Goal: Information Seeking & Learning: Learn about a topic

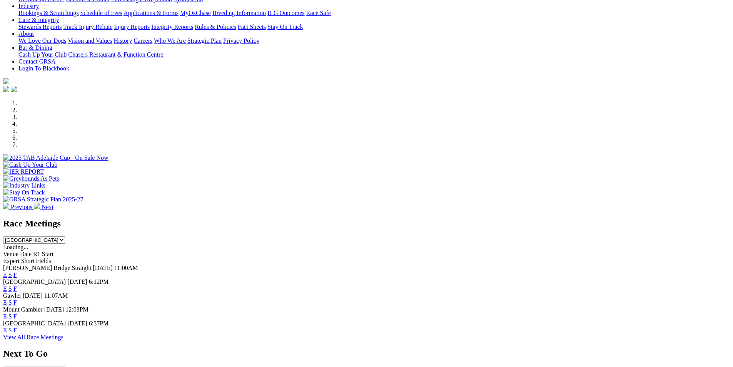
scroll to position [154, 0]
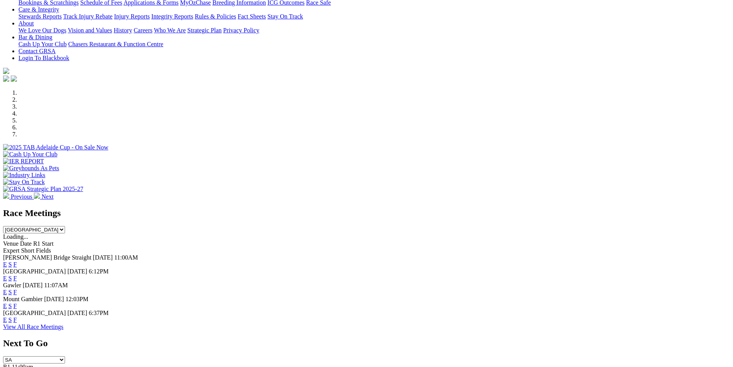
click at [65, 226] on select "[GEOGRAPHIC_DATA] [GEOGRAPHIC_DATA] [GEOGRAPHIC_DATA] [GEOGRAPHIC_DATA] [GEOGRA…" at bounding box center [34, 229] width 62 height 7
select select "QLD"
click at [65, 226] on select "[GEOGRAPHIC_DATA] [GEOGRAPHIC_DATA] [GEOGRAPHIC_DATA] [GEOGRAPHIC_DATA] [GEOGRA…" at bounding box center [34, 229] width 62 height 7
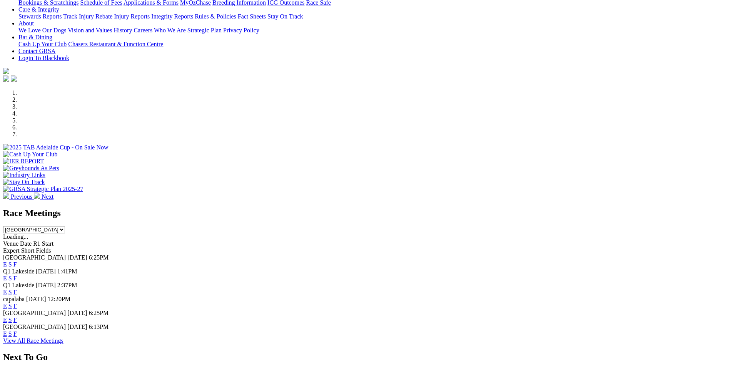
click at [17, 275] on link "F" at bounding box center [14, 278] width 3 height 7
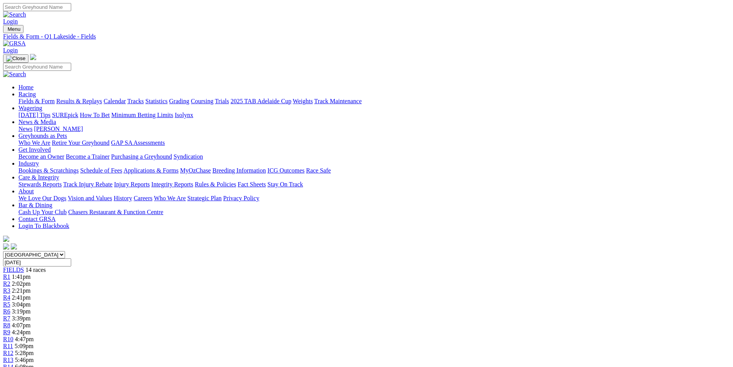
click at [416, 100] on link "CSV (Excel)" at bounding box center [401, 97] width 32 height 7
click at [55, 98] on link "Fields & Form" at bounding box center [36, 101] width 36 height 7
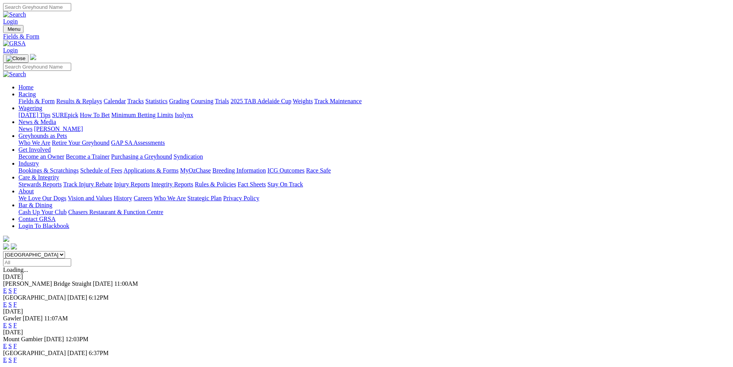
click at [65, 251] on select "[GEOGRAPHIC_DATA] [GEOGRAPHIC_DATA] [GEOGRAPHIC_DATA] [GEOGRAPHIC_DATA] [GEOGRA…" at bounding box center [34, 254] width 62 height 7
select select "QLD"
click at [65, 251] on select "[GEOGRAPHIC_DATA] [GEOGRAPHIC_DATA] [GEOGRAPHIC_DATA] [GEOGRAPHIC_DATA] [GEOGRA…" at bounding box center [34, 254] width 62 height 7
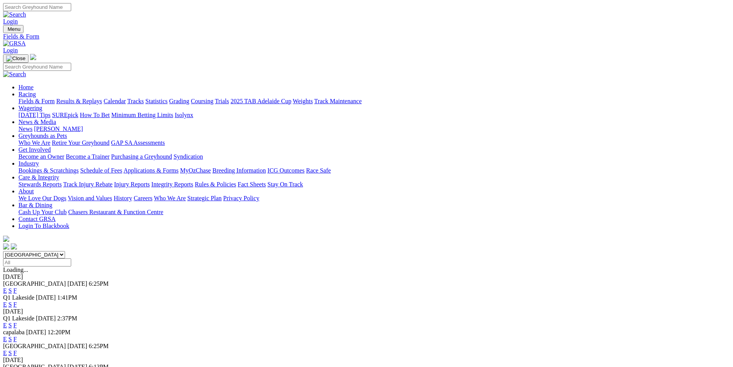
click at [7, 301] on link "E" at bounding box center [5, 304] width 4 height 7
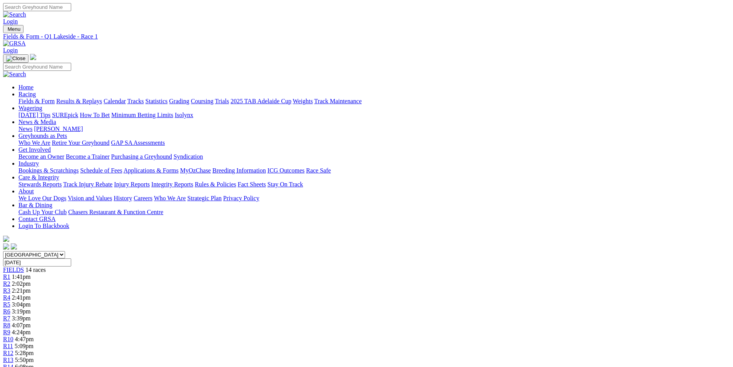
click at [10, 308] on span "R6" at bounding box center [6, 311] width 7 height 7
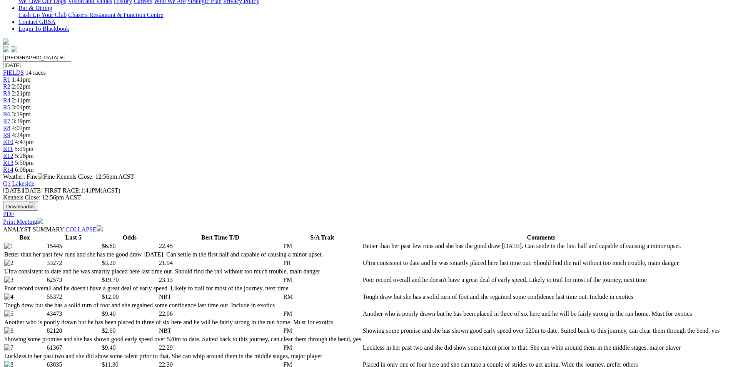
scroll to position [192, 0]
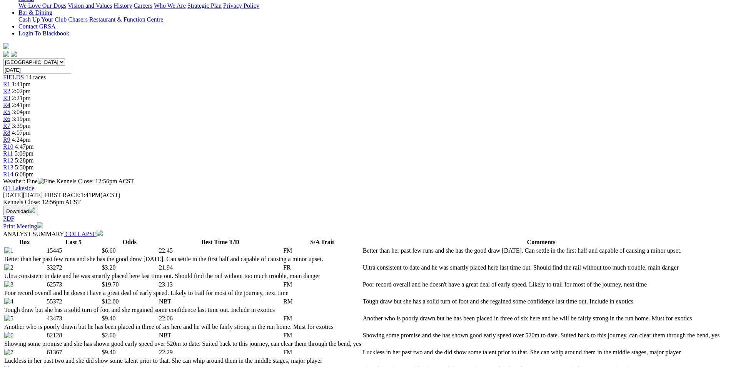
select select "10"
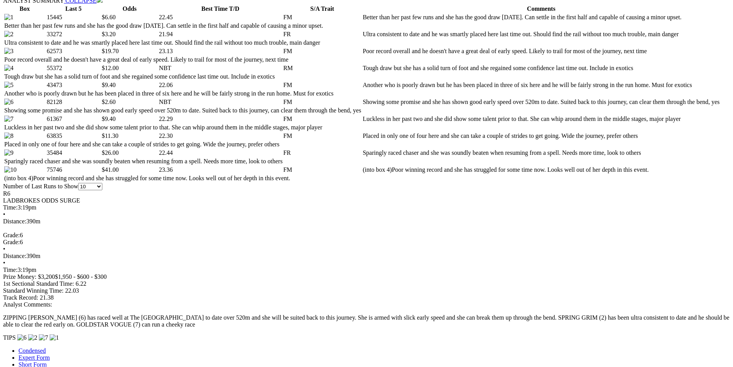
scroll to position [423, 0]
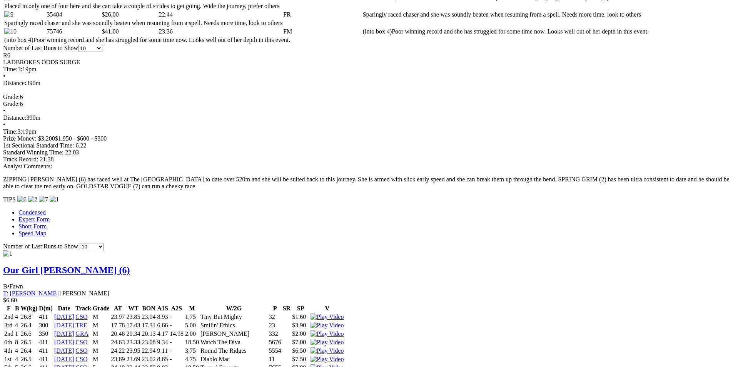
scroll to position [577, 0]
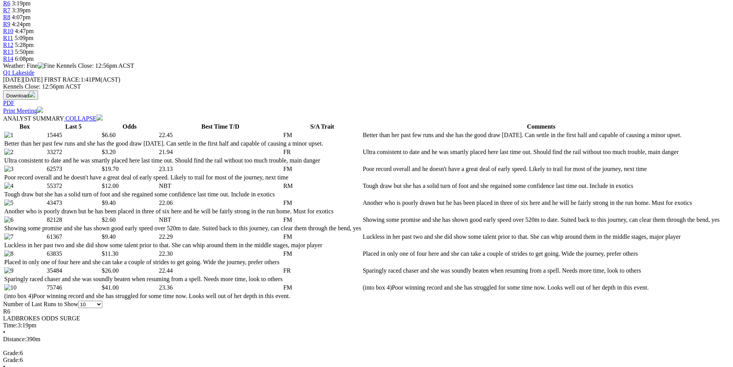
scroll to position [385, 0]
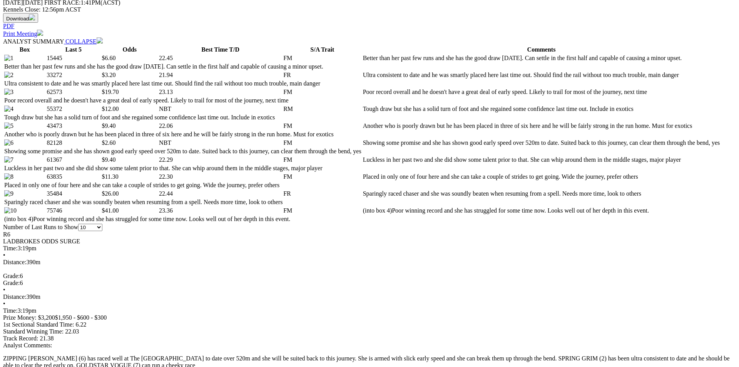
drag, startPoint x: 449, startPoint y: 153, endPoint x: 465, endPoint y: 193, distance: 43.2
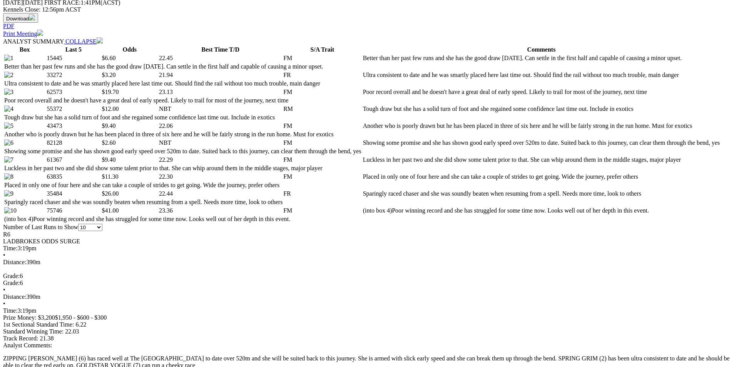
drag, startPoint x: 451, startPoint y: 22, endPoint x: 446, endPoint y: 27, distance: 7.1
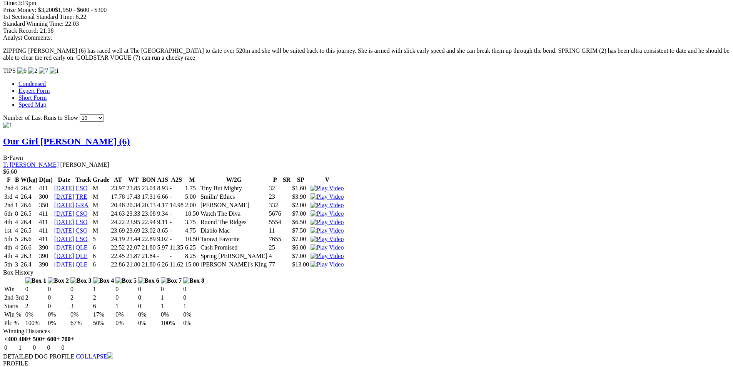
scroll to position [693, 0]
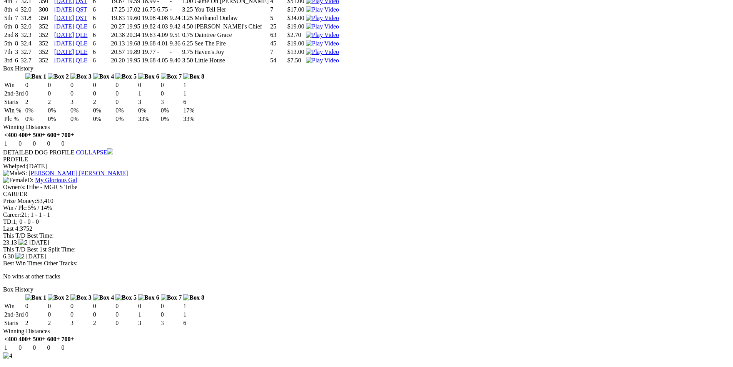
scroll to position [1732, 0]
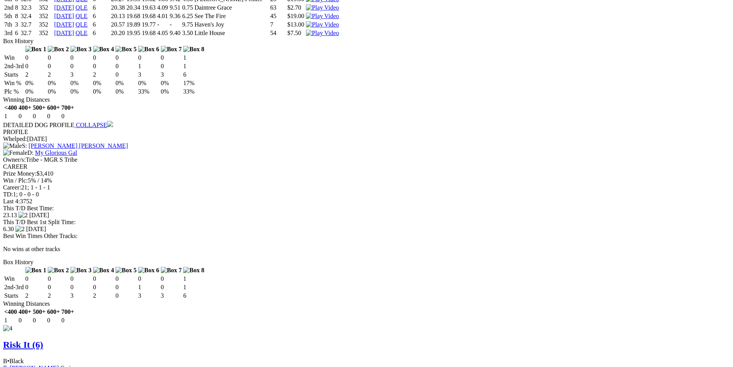
scroll to position [1771, 0]
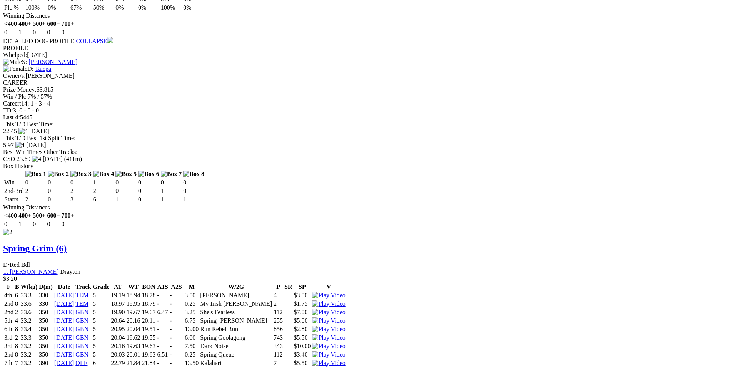
scroll to position [1001, 0]
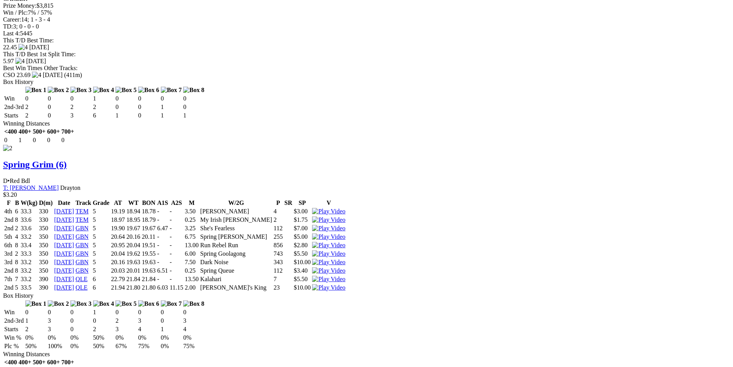
scroll to position [1116, 0]
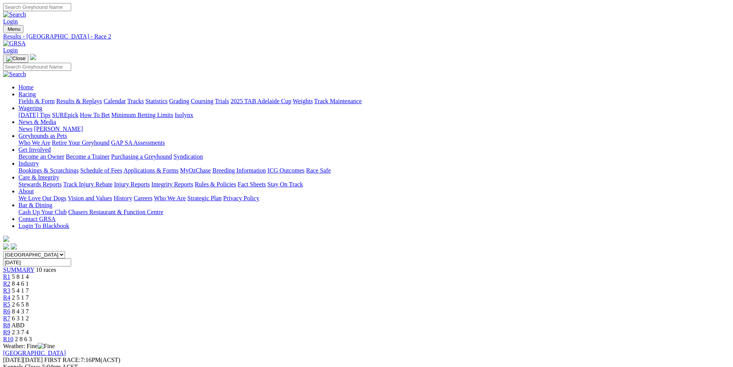
click at [10, 273] on link "R1" at bounding box center [6, 276] width 7 height 7
click at [10, 280] on link "R2" at bounding box center [6, 283] width 7 height 7
click at [295, 287] on div "R3 5 4 1 7" at bounding box center [366, 290] width 727 height 7
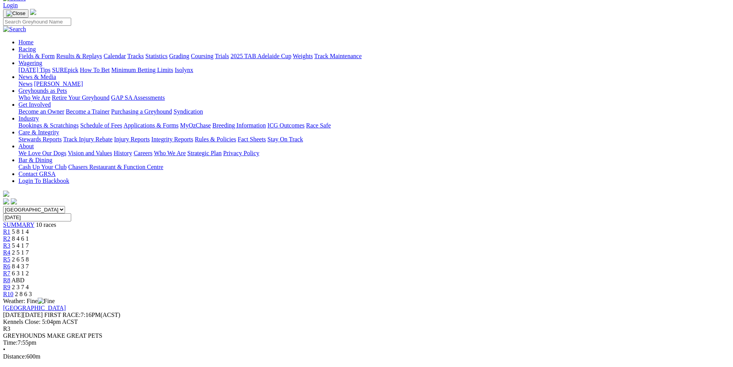
scroll to position [77, 0]
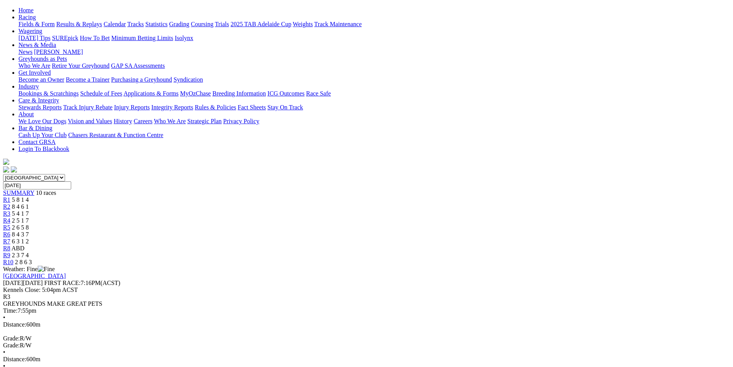
click at [10, 217] on link "R4" at bounding box center [6, 220] width 7 height 7
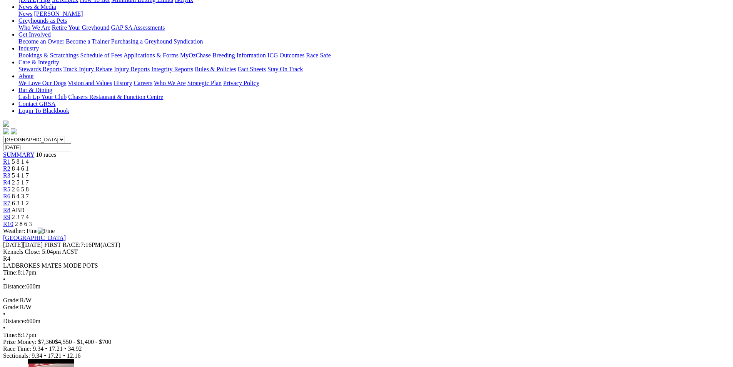
scroll to position [77, 0]
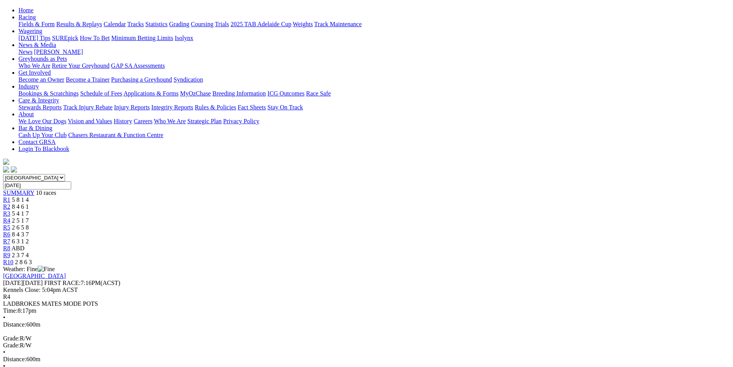
click at [378, 224] on div "R5 2 6 5 8" at bounding box center [366, 227] width 727 height 7
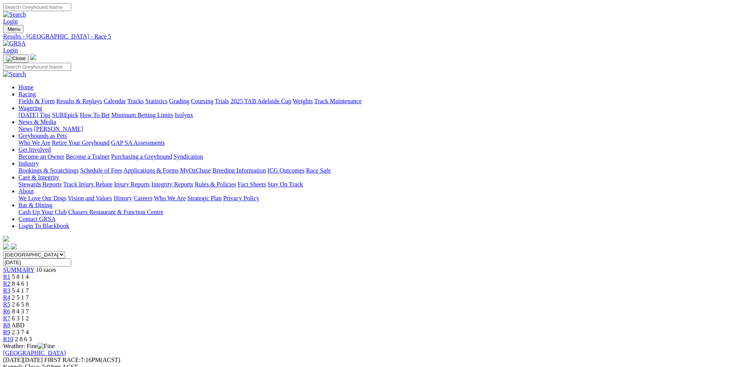
click at [10, 308] on span "R6" at bounding box center [6, 311] width 7 height 7
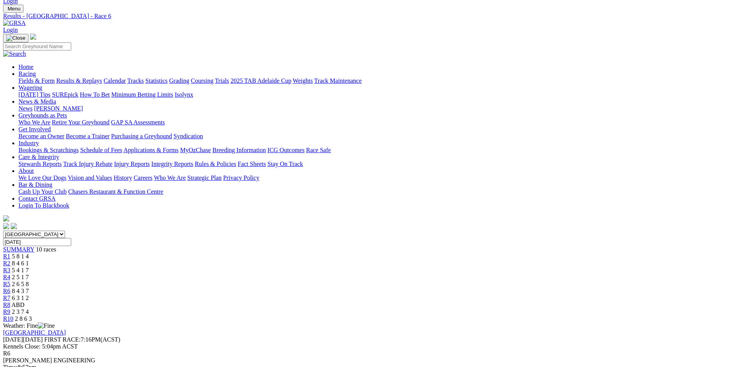
scroll to position [38, 0]
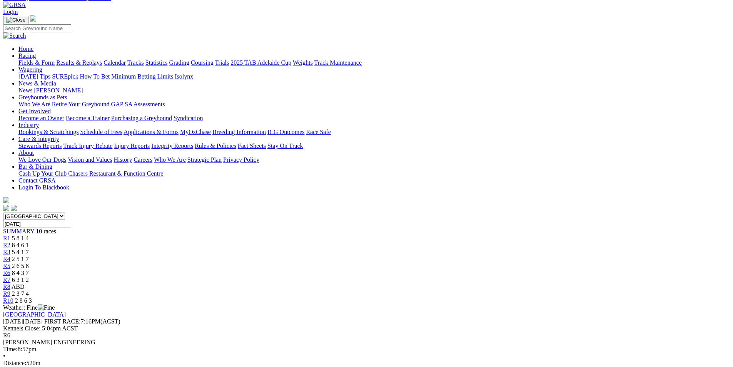
click at [10, 276] on span "R7" at bounding box center [6, 279] width 7 height 7
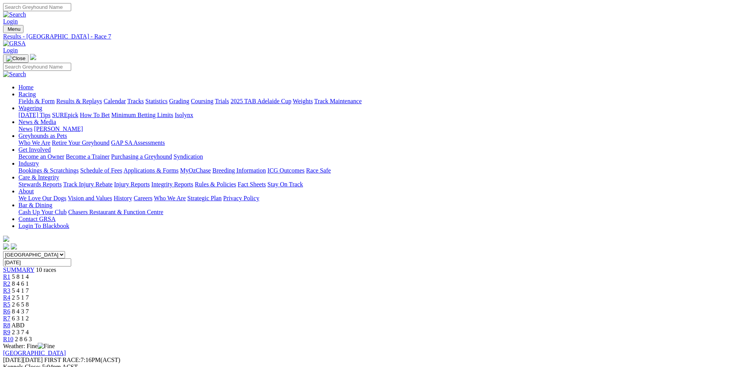
click at [10, 329] on span "R9" at bounding box center [6, 332] width 7 height 7
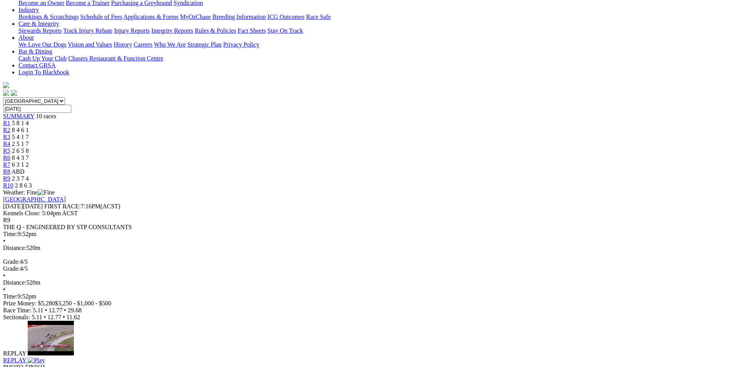
scroll to position [154, 0]
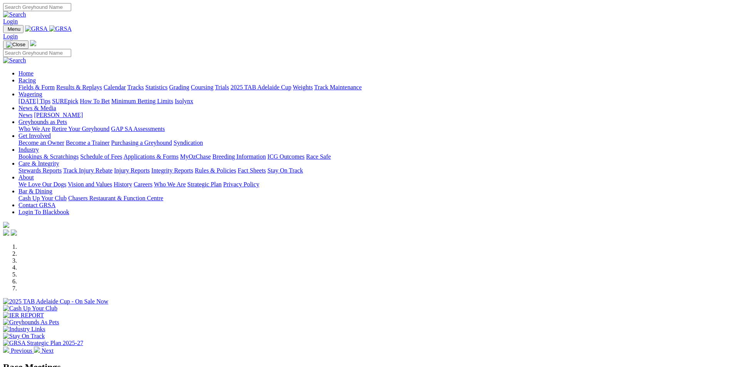
click at [55, 84] on link "Fields & Form" at bounding box center [36, 87] width 36 height 7
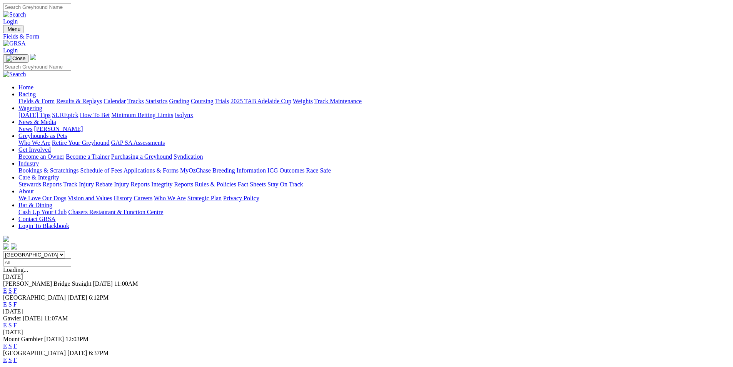
click at [65, 251] on select "South Australia New South Wales Northern Territory Queensland Tasmania Victoria…" at bounding box center [34, 254] width 62 height 7
select select "QLD"
click at [65, 251] on select "South Australia New South Wales Northern Territory Queensland Tasmania Victoria…" at bounding box center [34, 254] width 62 height 7
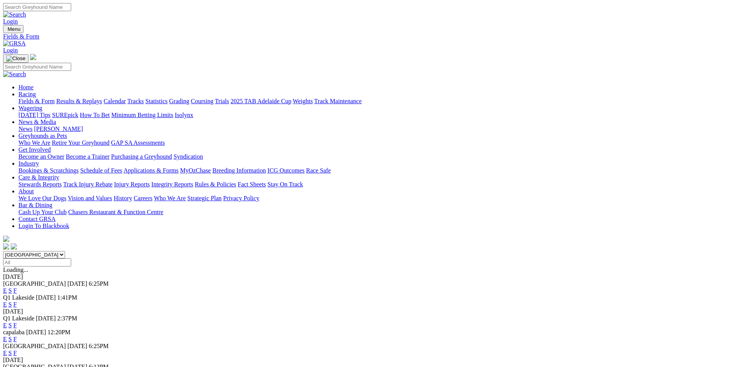
click at [7, 301] on link "E" at bounding box center [5, 304] width 4 height 7
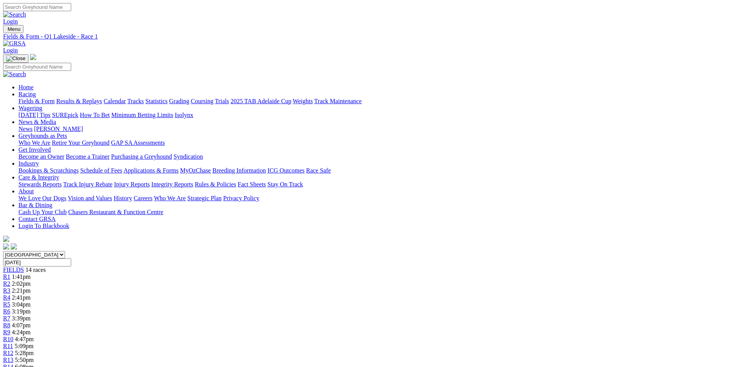
click at [336, 308] on div "R6 3:19pm" at bounding box center [366, 311] width 727 height 7
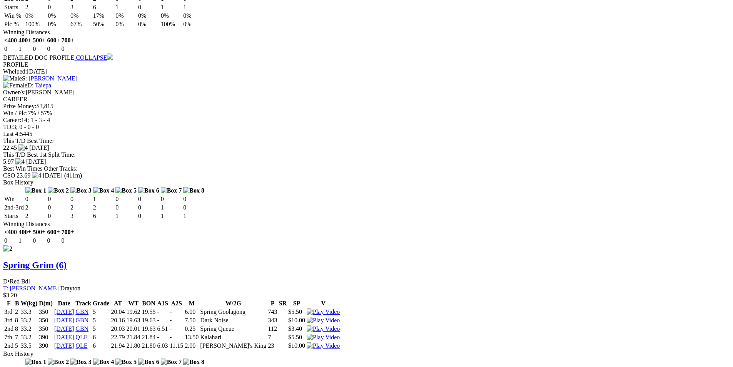
scroll to position [962, 0]
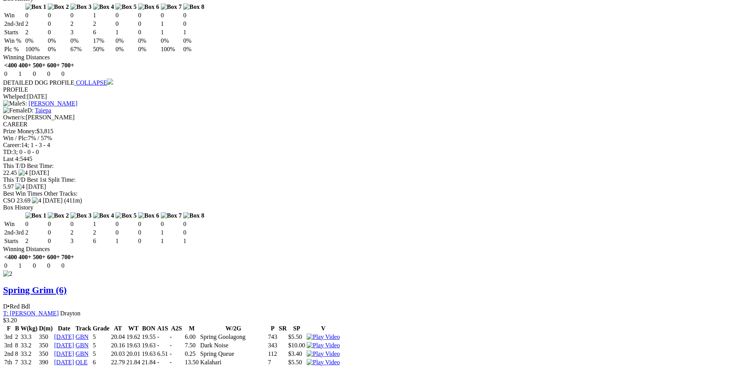
scroll to position [885, 0]
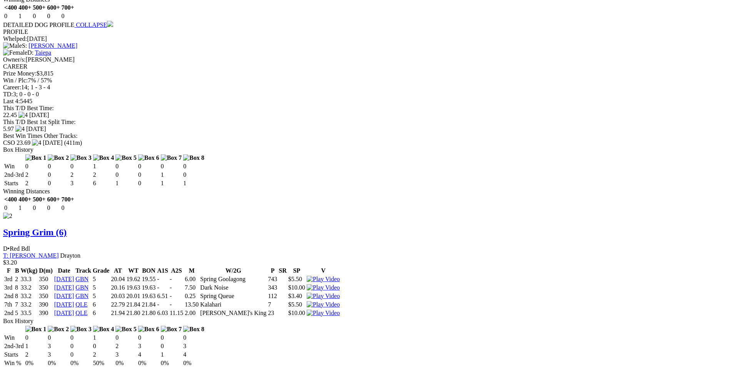
scroll to position [1001, 0]
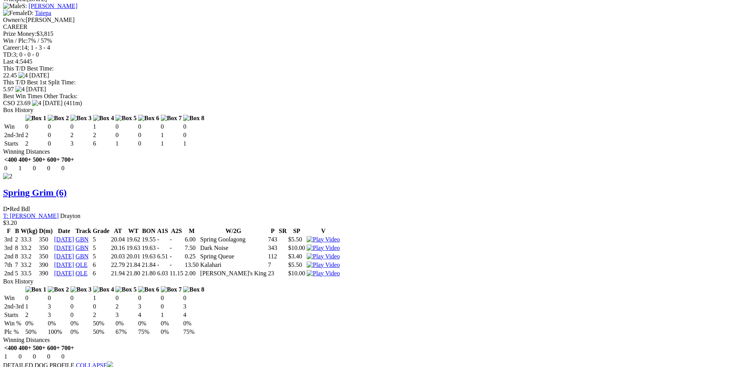
scroll to position [1039, 0]
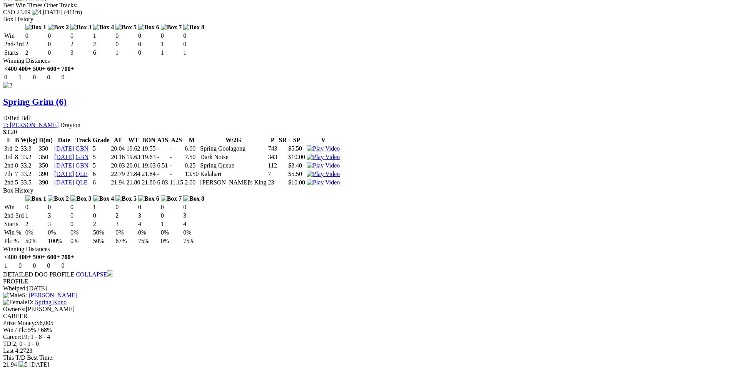
scroll to position [1116, 0]
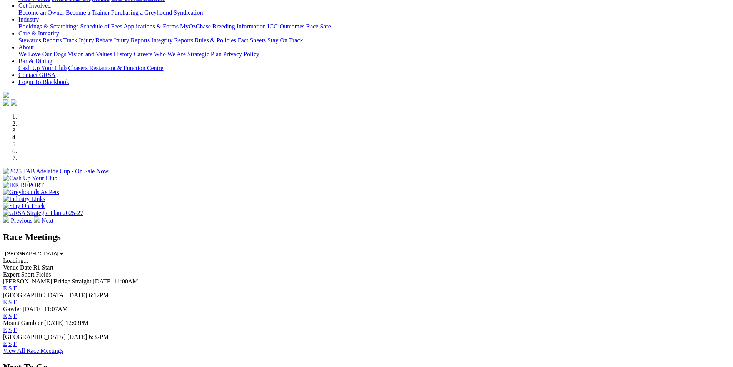
scroll to position [154, 0]
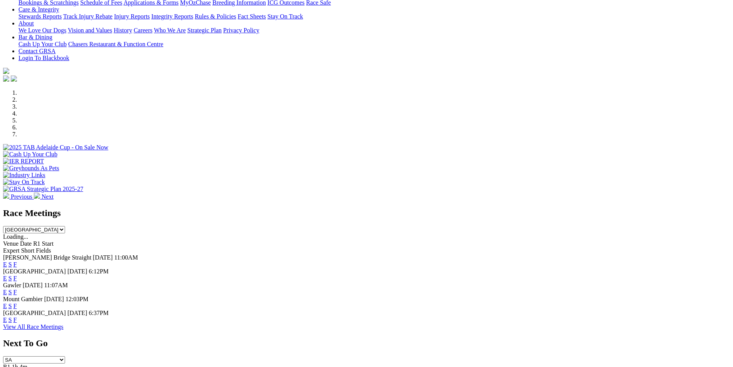
click at [65, 226] on select "[GEOGRAPHIC_DATA] [GEOGRAPHIC_DATA] [GEOGRAPHIC_DATA] [GEOGRAPHIC_DATA] [GEOGRA…" at bounding box center [34, 229] width 62 height 7
select select "QLD"
click at [65, 226] on select "South Australia New South Wales Northern Territory Queensland Tasmania Victoria…" at bounding box center [34, 229] width 62 height 7
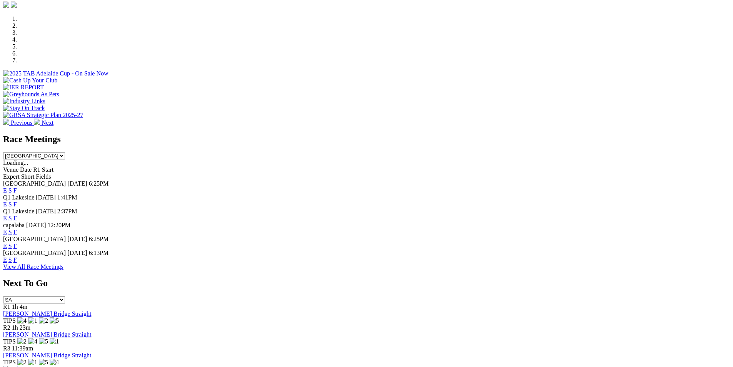
scroll to position [231, 0]
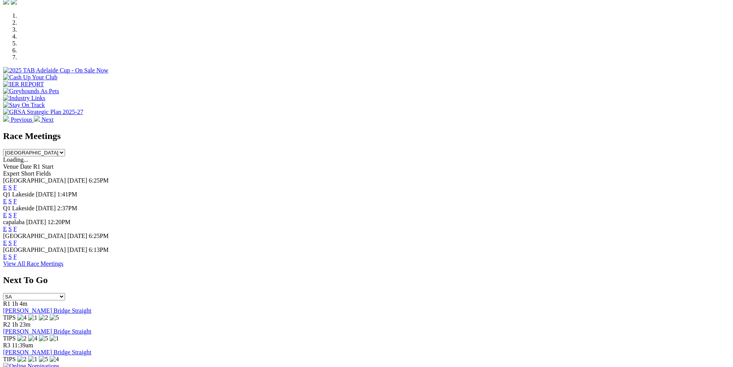
click at [7, 198] on link "E" at bounding box center [5, 201] width 4 height 7
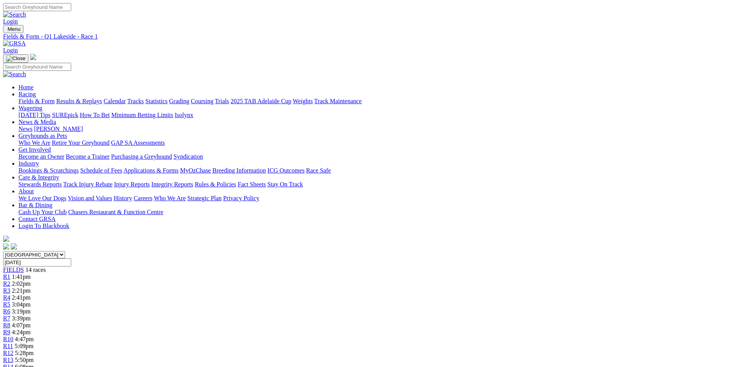
click at [10, 287] on span "R3" at bounding box center [6, 290] width 7 height 7
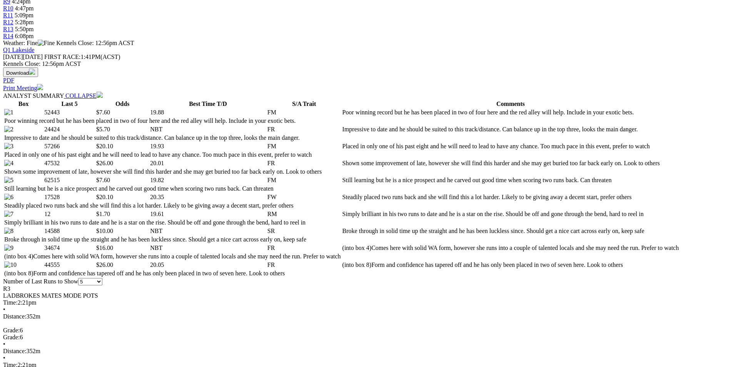
scroll to position [346, 0]
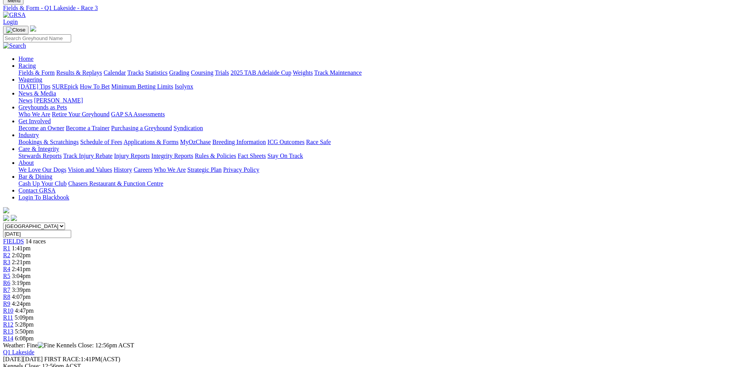
scroll to position [0, 0]
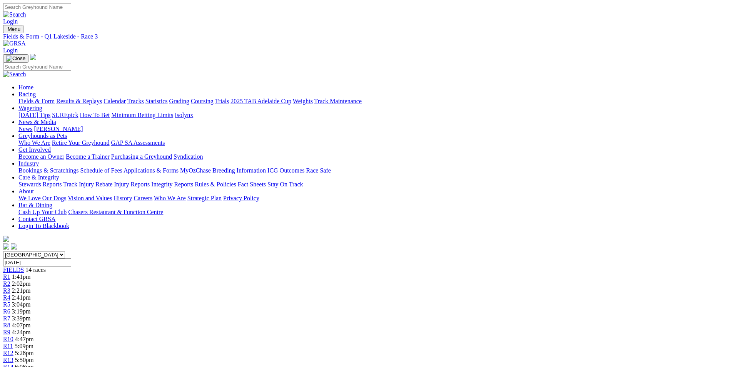
click at [10, 294] on link "R4" at bounding box center [6, 297] width 7 height 7
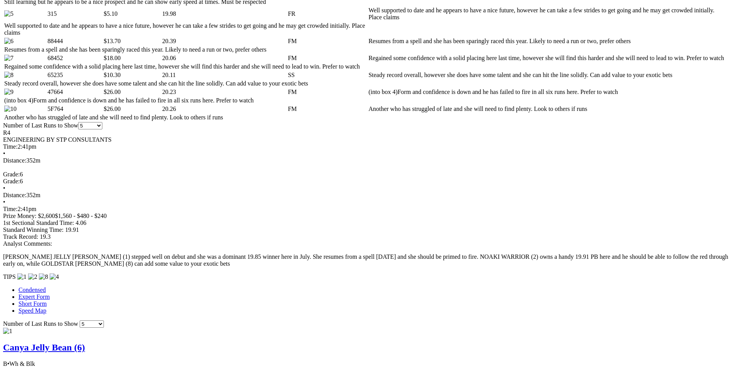
scroll to position [385, 0]
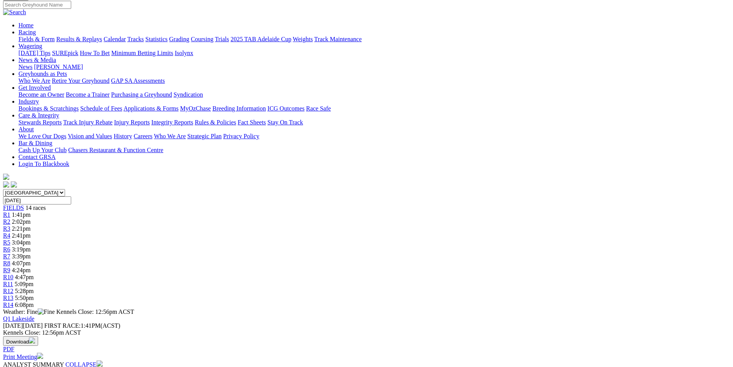
scroll to position [0, 0]
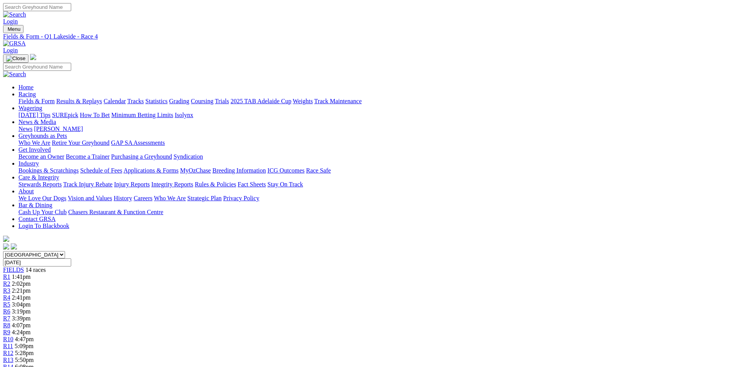
click at [10, 301] on span "R5" at bounding box center [6, 304] width 7 height 7
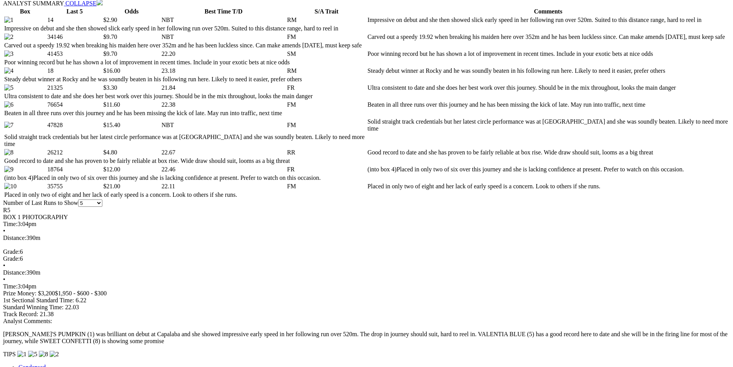
scroll to position [423, 0]
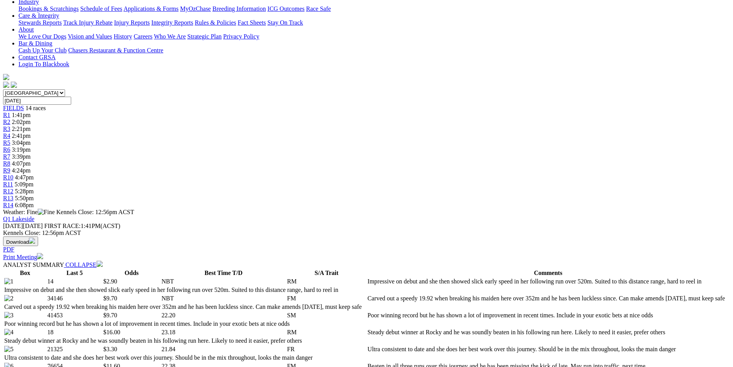
scroll to position [0, 0]
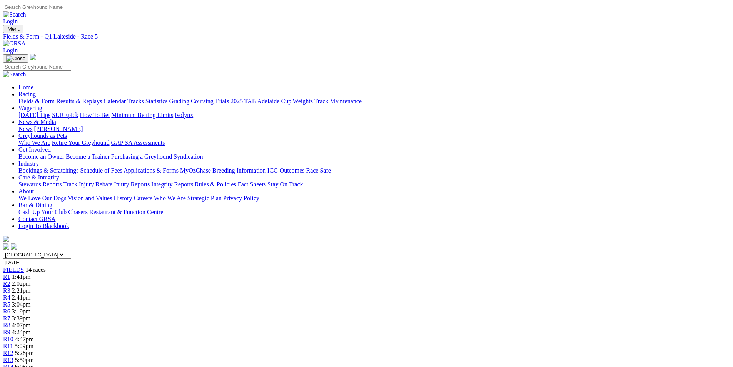
click at [10, 308] on span "R6" at bounding box center [6, 311] width 7 height 7
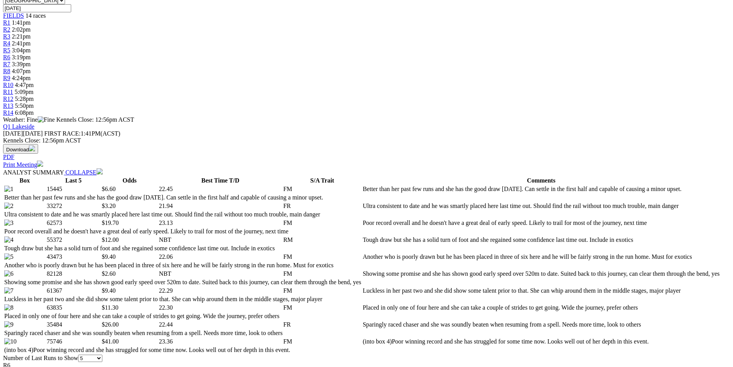
scroll to position [308, 0]
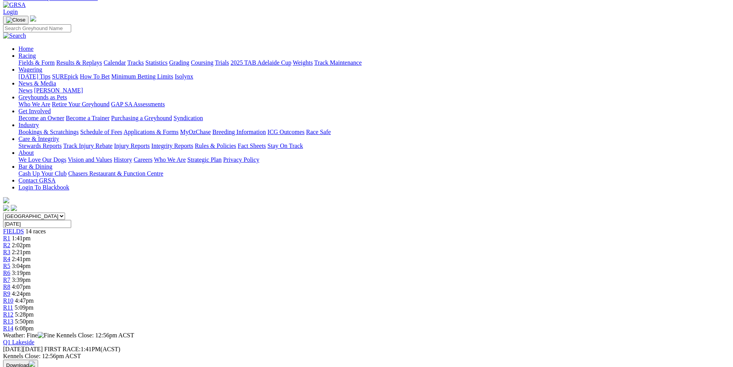
scroll to position [0, 0]
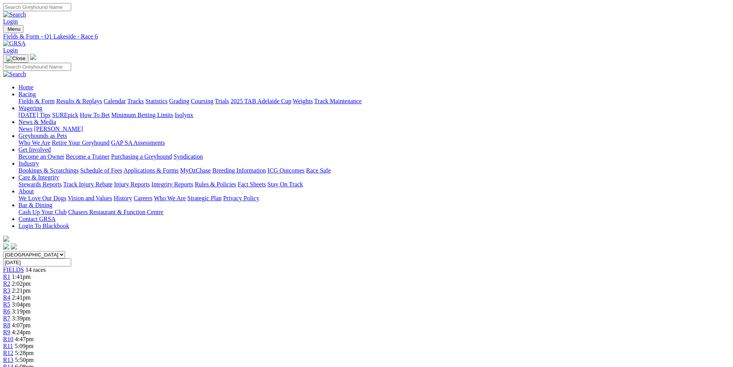
click at [10, 315] on span "R7" at bounding box center [6, 318] width 7 height 7
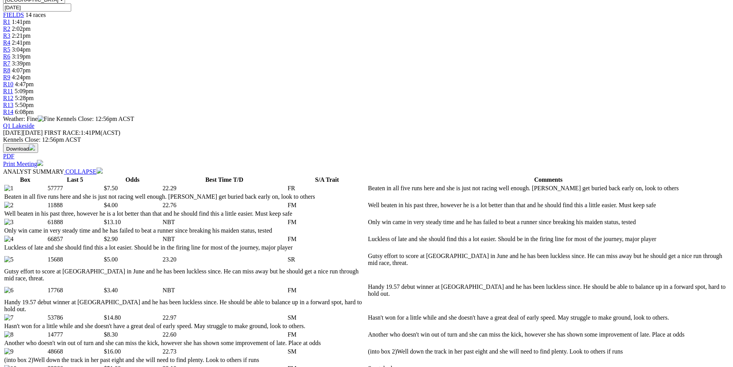
scroll to position [308, 0]
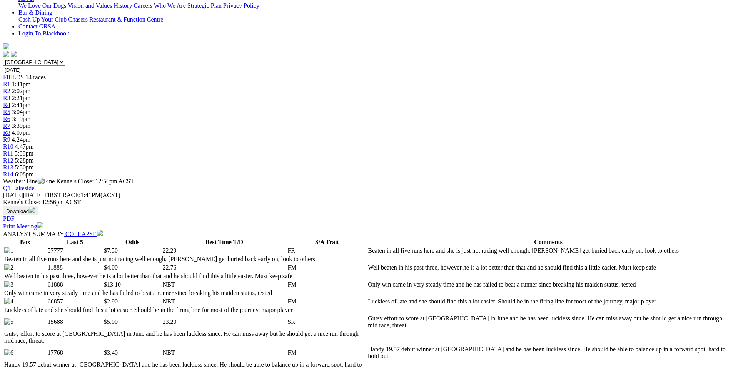
scroll to position [0, 0]
